Goal: Find specific page/section: Find specific page/section

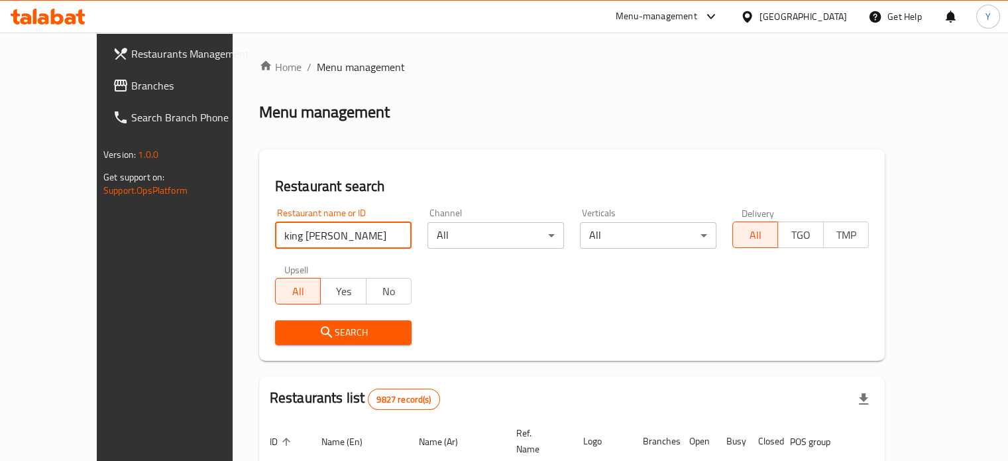
type input "king [PERSON_NAME]"
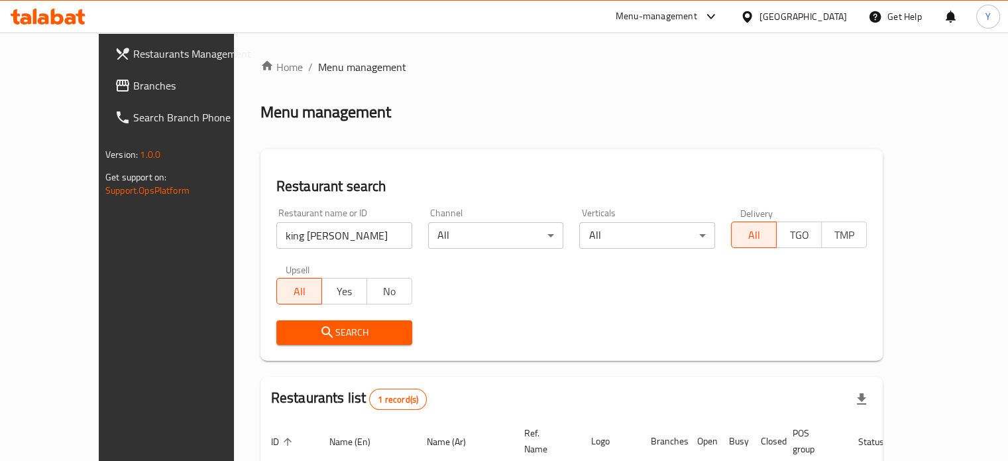
click at [697, 313] on div "Search" at bounding box center [571, 332] width 607 height 40
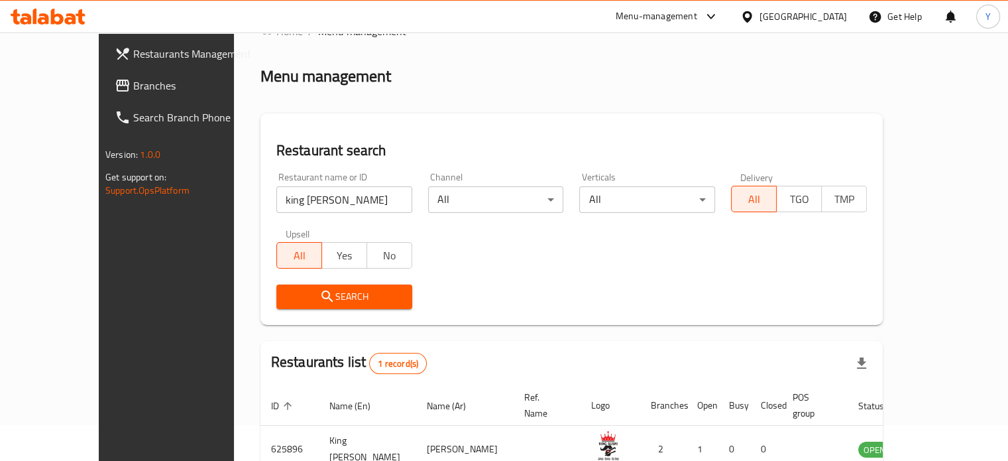
scroll to position [103, 0]
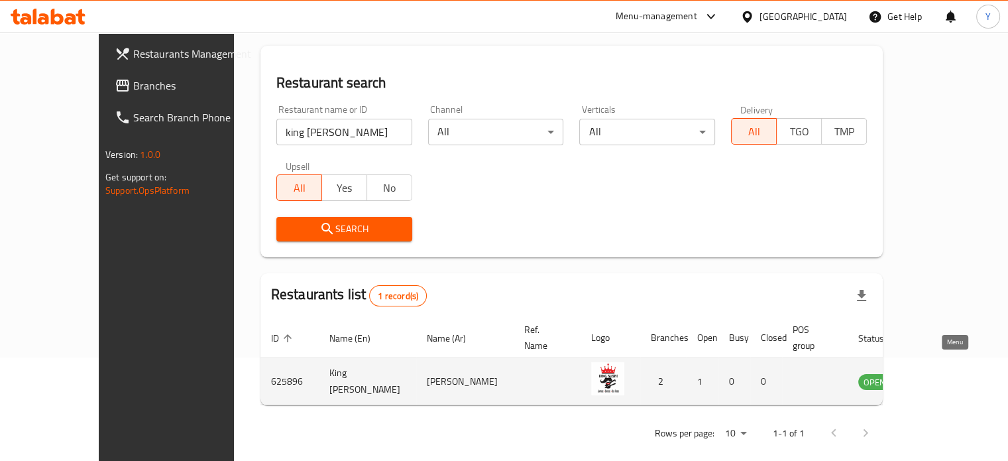
click at [943, 377] on icon "enhanced table" at bounding box center [936, 382] width 15 height 11
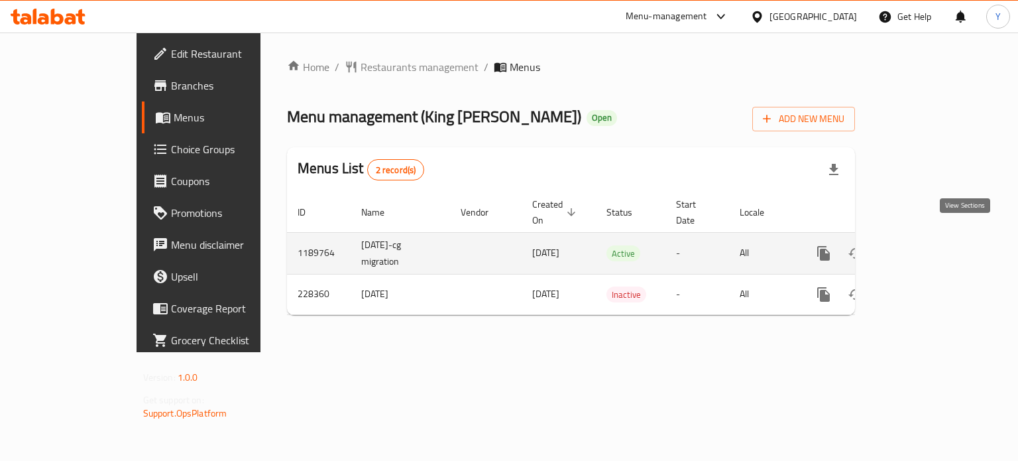
click at [927, 245] on icon "enhanced table" at bounding box center [920, 253] width 16 height 16
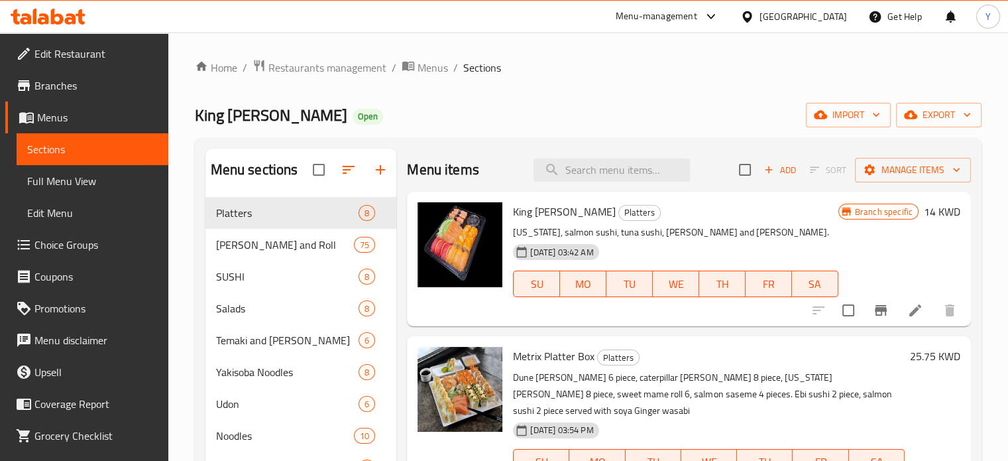
click at [589, 86] on div "Home / Restaurants management / Menus / Sections King Sushi Open import export …" at bounding box center [588, 438] width 787 height 758
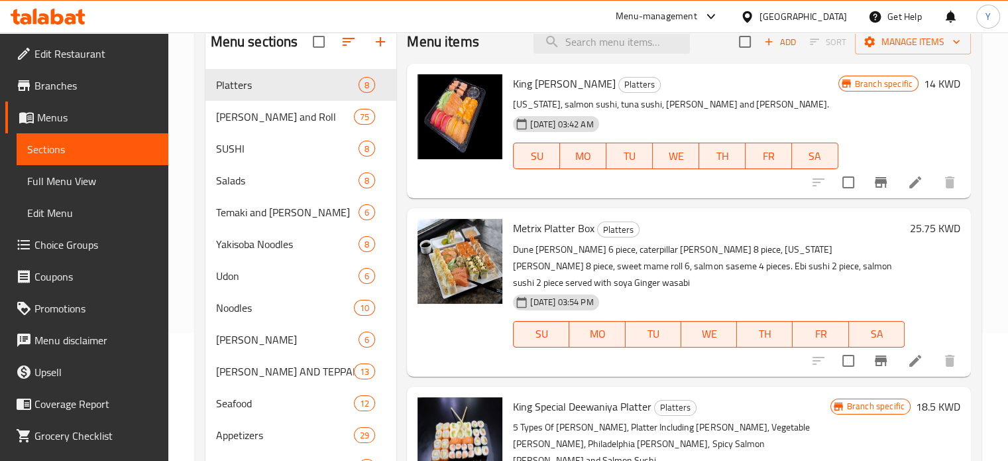
scroll to position [98, 0]
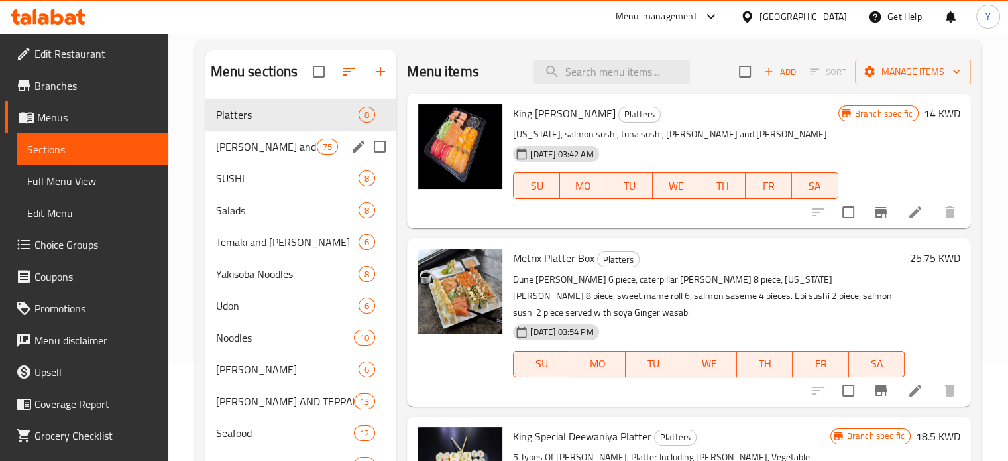
click at [302, 142] on span "[PERSON_NAME] and Roll" at bounding box center [266, 147] width 101 height 16
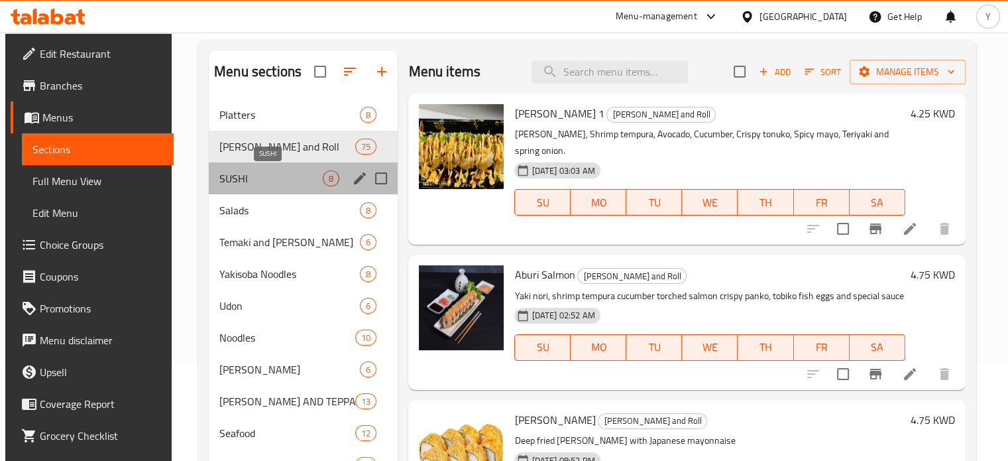
click at [288, 177] on span "SUSHI" at bounding box center [270, 178] width 103 height 16
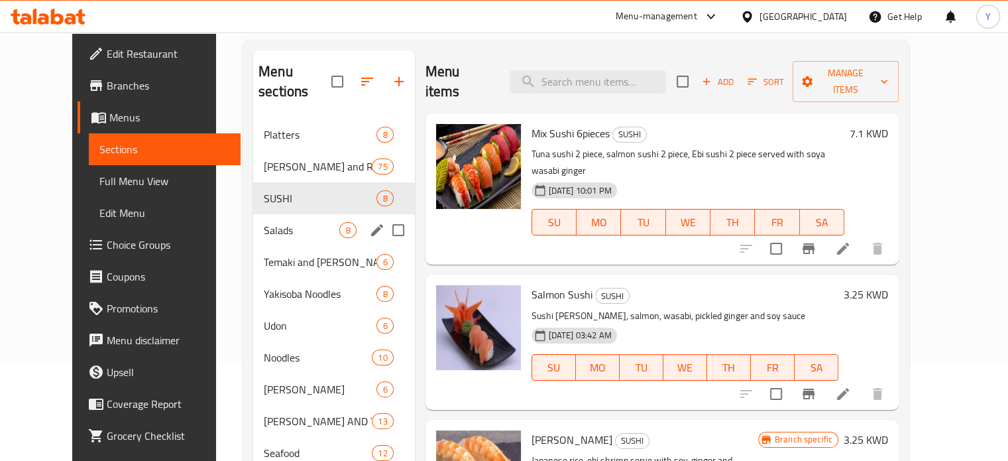
click at [298, 224] on div "Salads 8" at bounding box center [333, 230] width 161 height 32
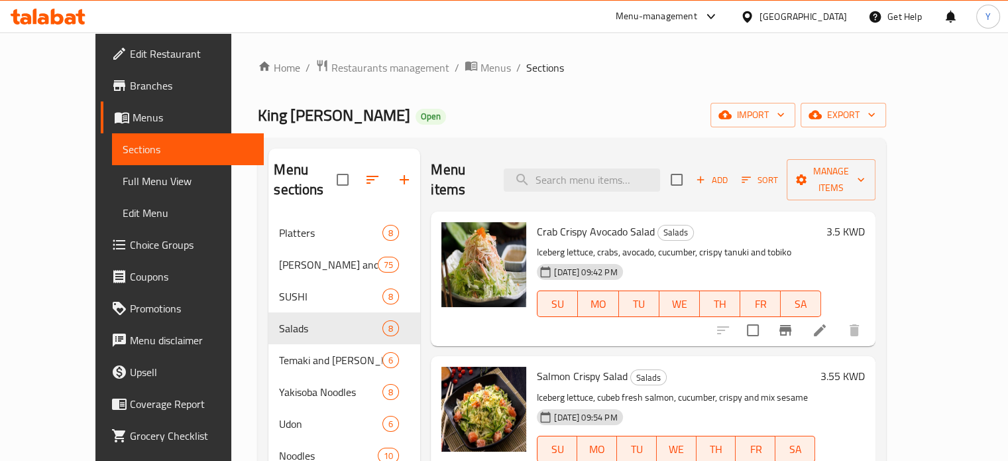
drag, startPoint x: 549, startPoint y: 99, endPoint x: 534, endPoint y: 97, distance: 15.5
click at [544, 98] on div "Home / Restaurants management / Menus / Sections King Sushi Open import export …" at bounding box center [572, 448] width 628 height 778
click at [337, 62] on span "Restaurants management" at bounding box center [390, 68] width 118 height 16
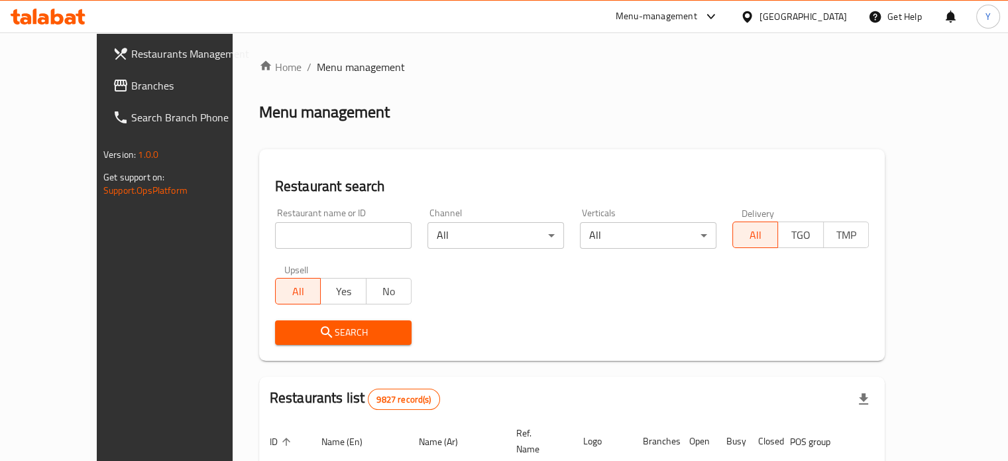
drag, startPoint x: 392, startPoint y: 130, endPoint x: 362, endPoint y: 169, distance: 49.6
click at [392, 130] on div "Home / Menu management Menu management Restaurant search Restaurant name or ID …" at bounding box center [572, 443] width 626 height 768
click at [333, 235] on input "search" at bounding box center [343, 235] width 137 height 27
click at [451, 87] on div "Home / Menu management Menu management Restaurant search Restaurant name or ID …" at bounding box center [572, 443] width 626 height 768
click at [305, 237] on input "search" at bounding box center [343, 235] width 137 height 27
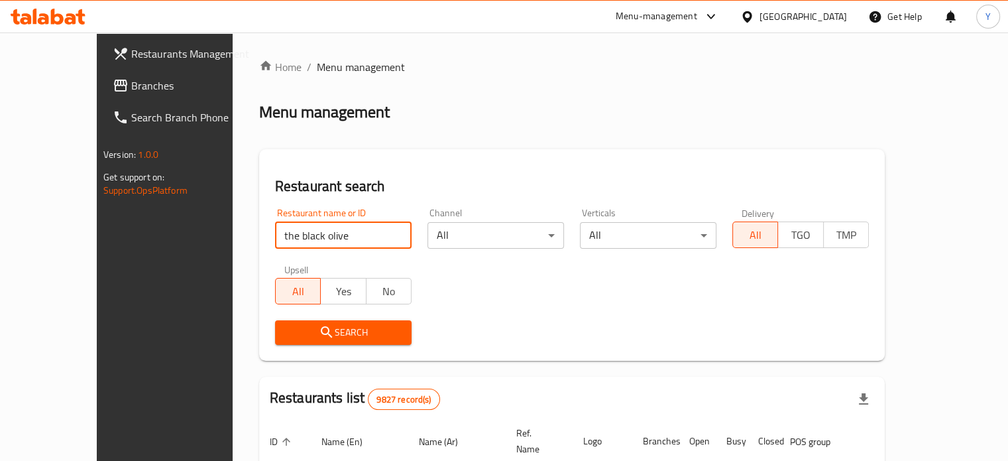
type input "the black olive"
click button "Search" at bounding box center [343, 332] width 137 height 25
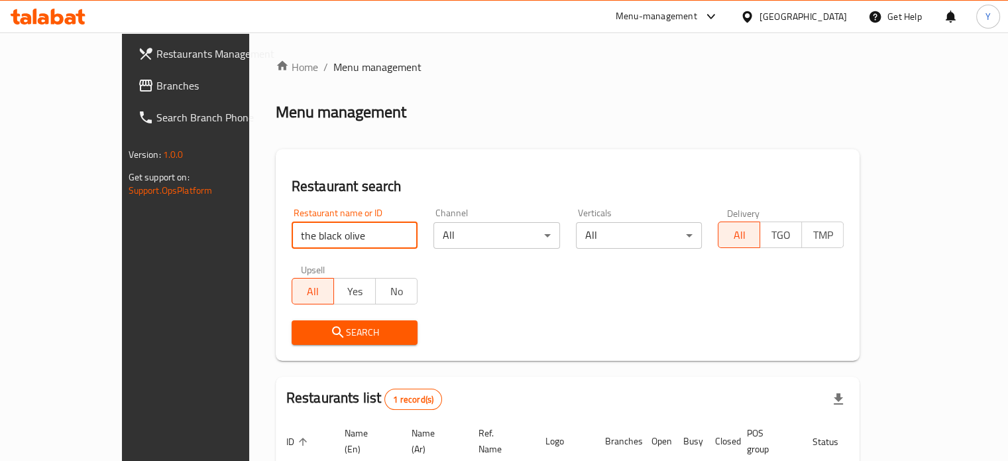
drag, startPoint x: 481, startPoint y: 141, endPoint x: 571, endPoint y: 180, distance: 98.0
click at [494, 143] on div "Home / Menu management Menu management Restaurant search Restaurant name or ID …" at bounding box center [568, 306] width 585 height 495
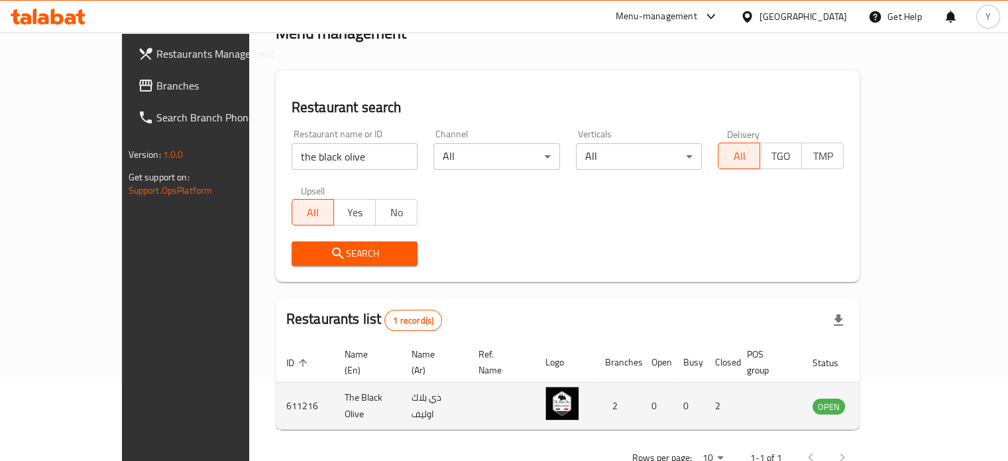
scroll to position [103, 0]
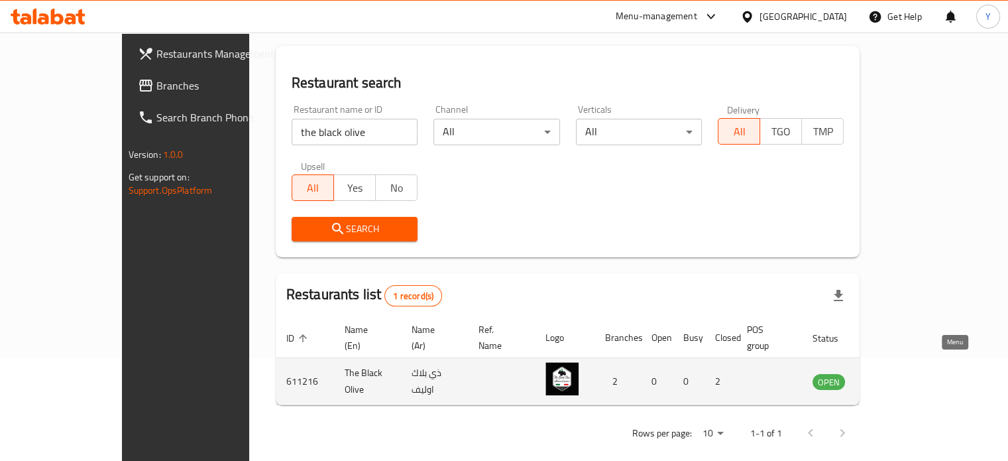
click at [898, 373] on icon "enhanced table" at bounding box center [890, 381] width 16 height 16
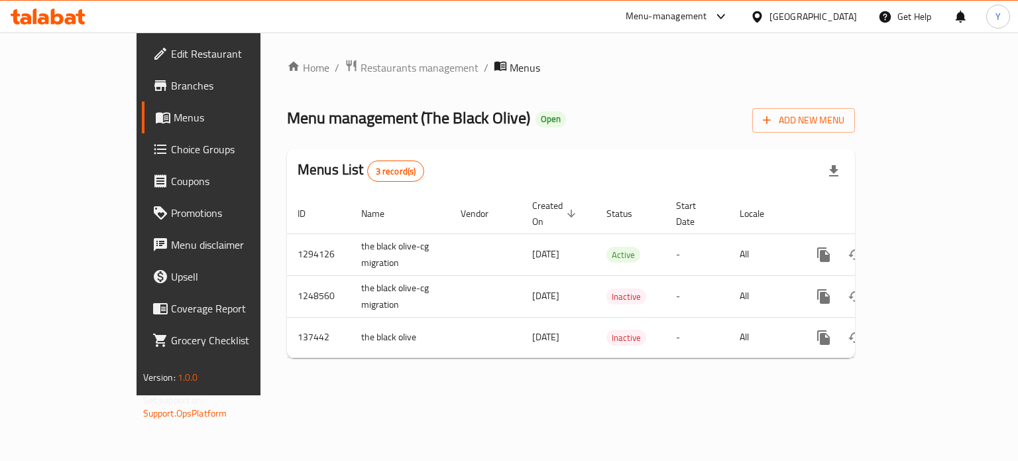
click at [734, 104] on div "Menu management ( The Black Olive ) Open Add New Menu" at bounding box center [571, 118] width 568 height 30
